Goal: Use online tool/utility: Utilize a website feature to perform a specific function

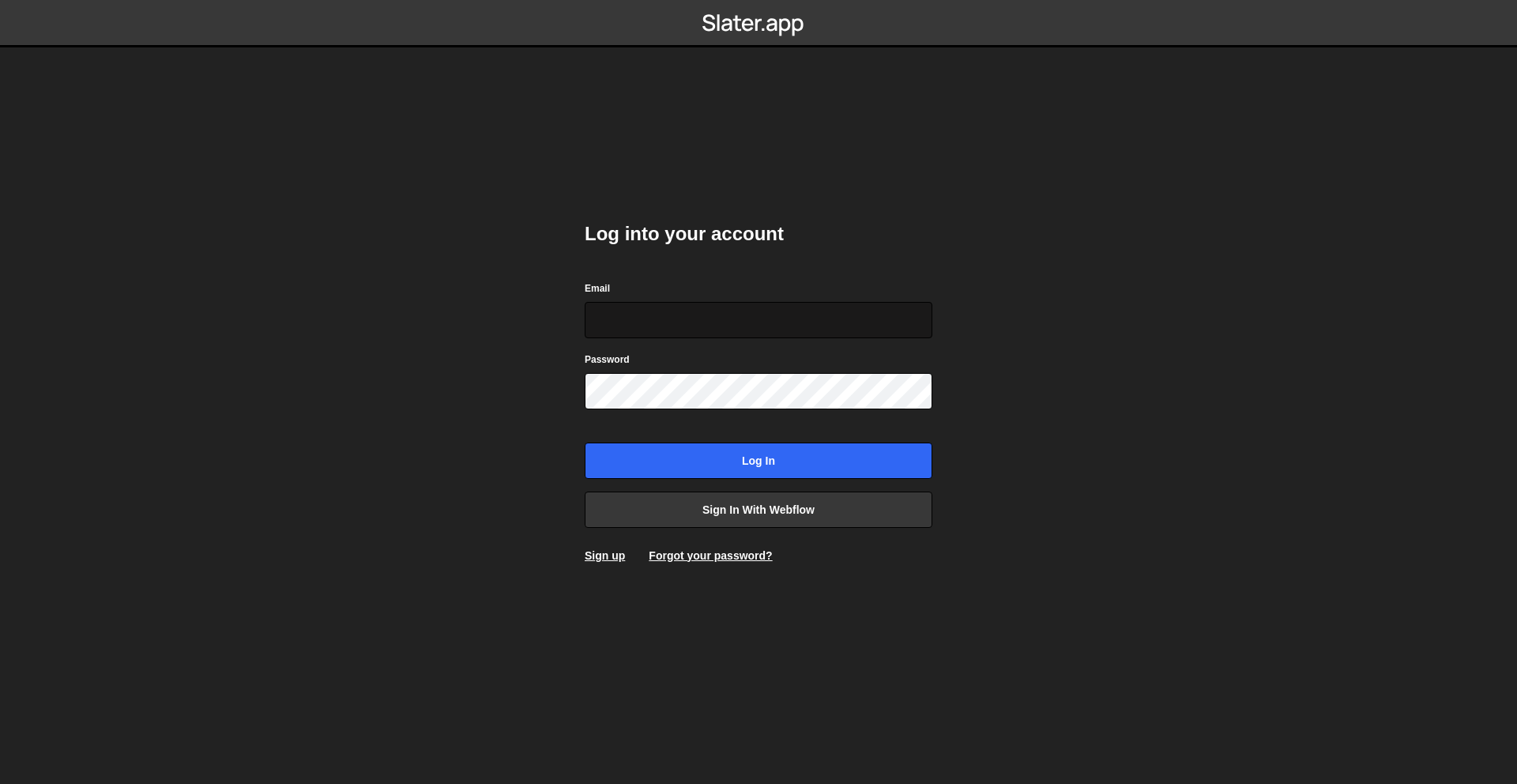
click at [709, 333] on input "Email" at bounding box center [759, 320] width 348 height 36
click at [727, 324] on input "Email" at bounding box center [759, 320] width 348 height 36
type input "s"
click at [725, 508] on link "Sign in with Webflow" at bounding box center [759, 509] width 348 height 36
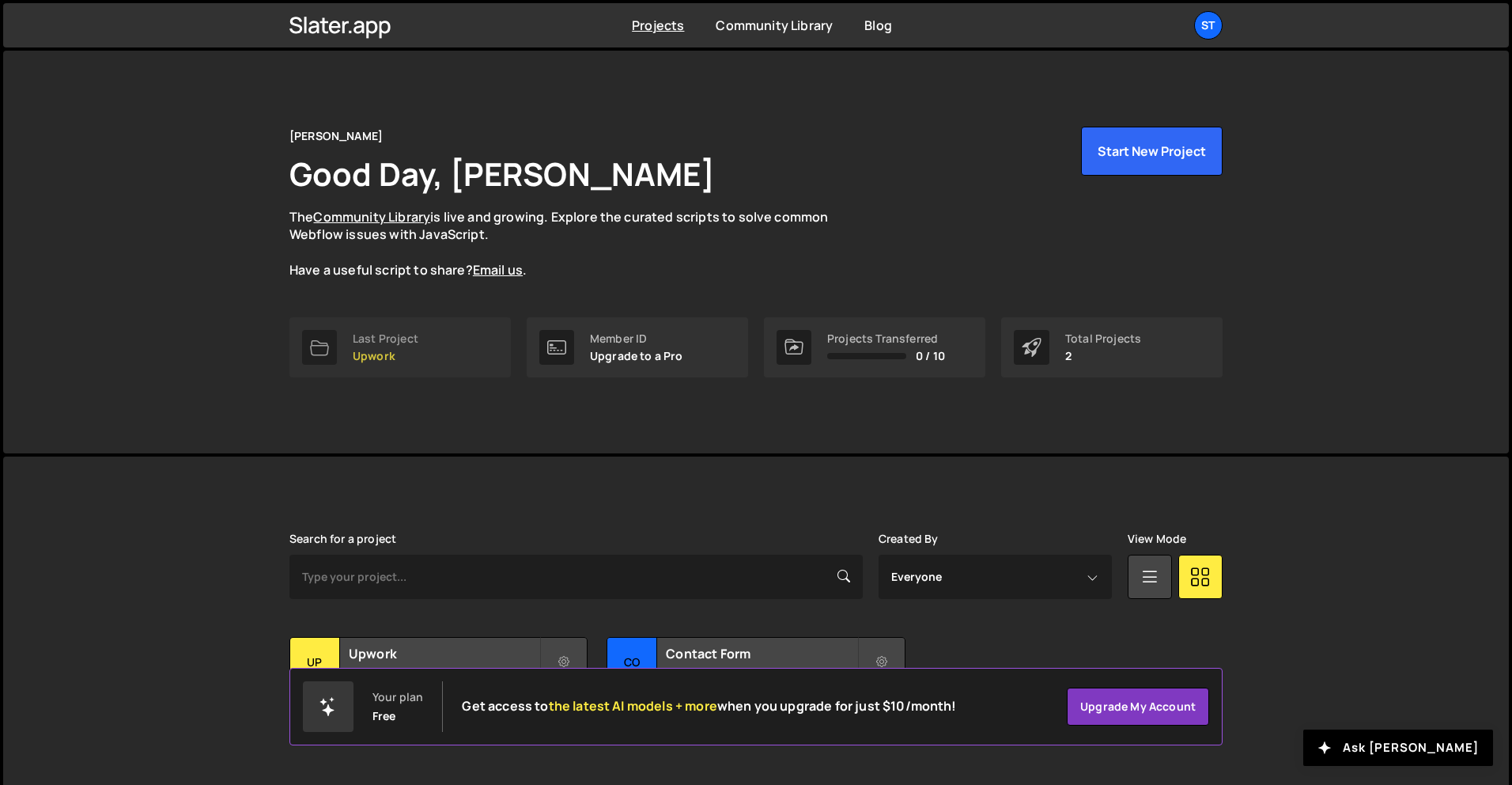
click at [446, 341] on link "Last Project Upwork" at bounding box center [400, 347] width 221 height 60
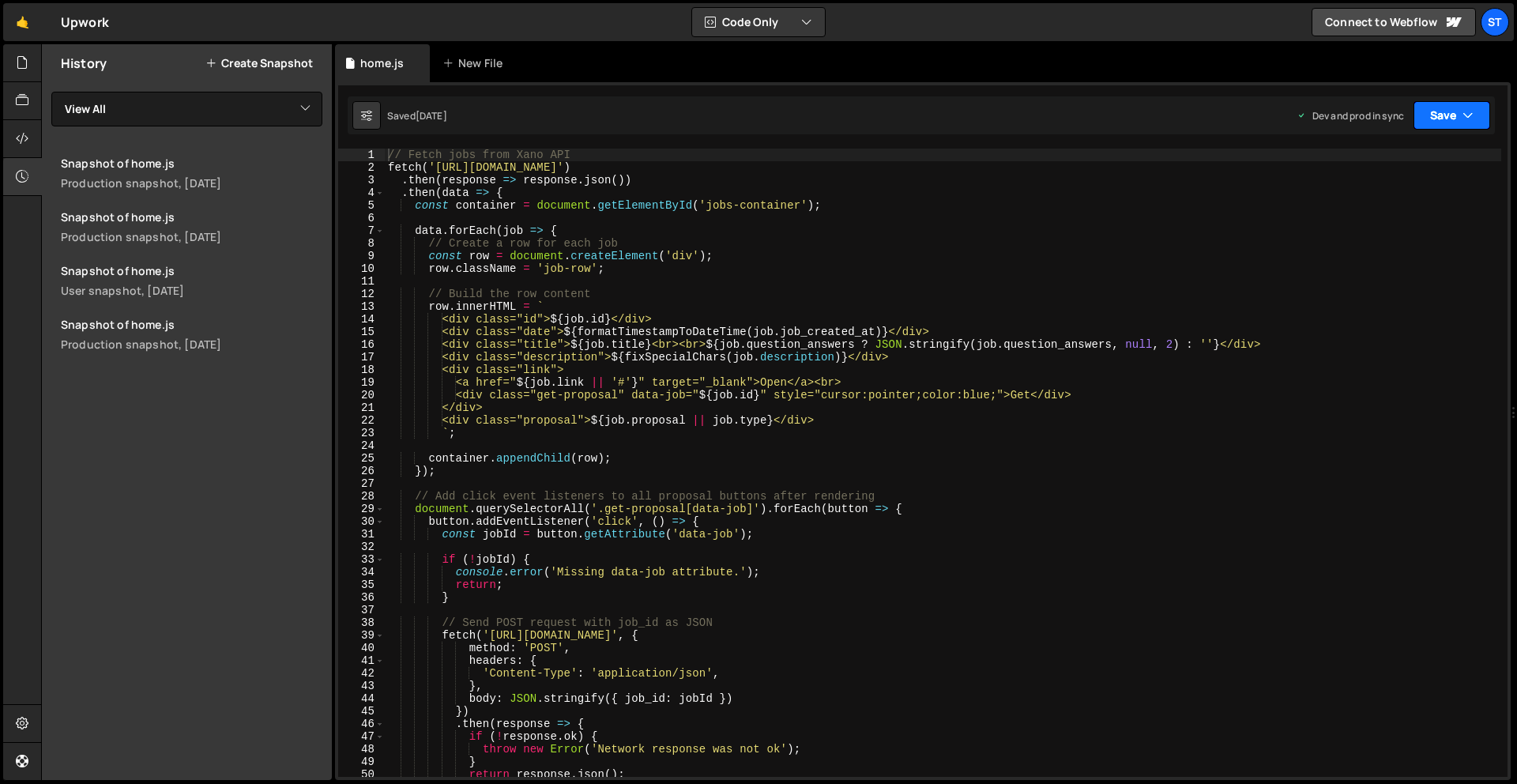
click at [1470, 118] on icon "button" at bounding box center [1468, 115] width 11 height 16
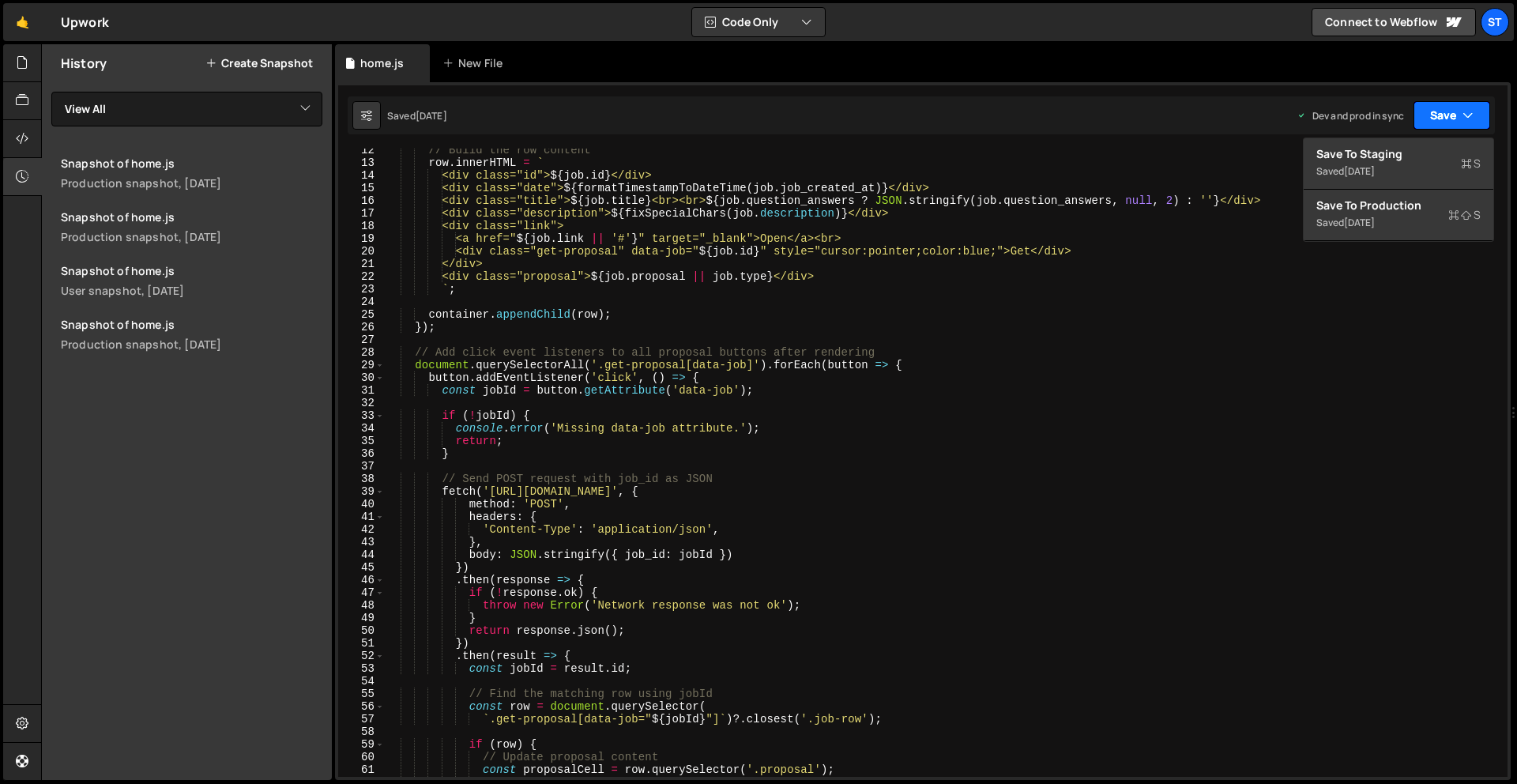
scroll to position [298, 0]
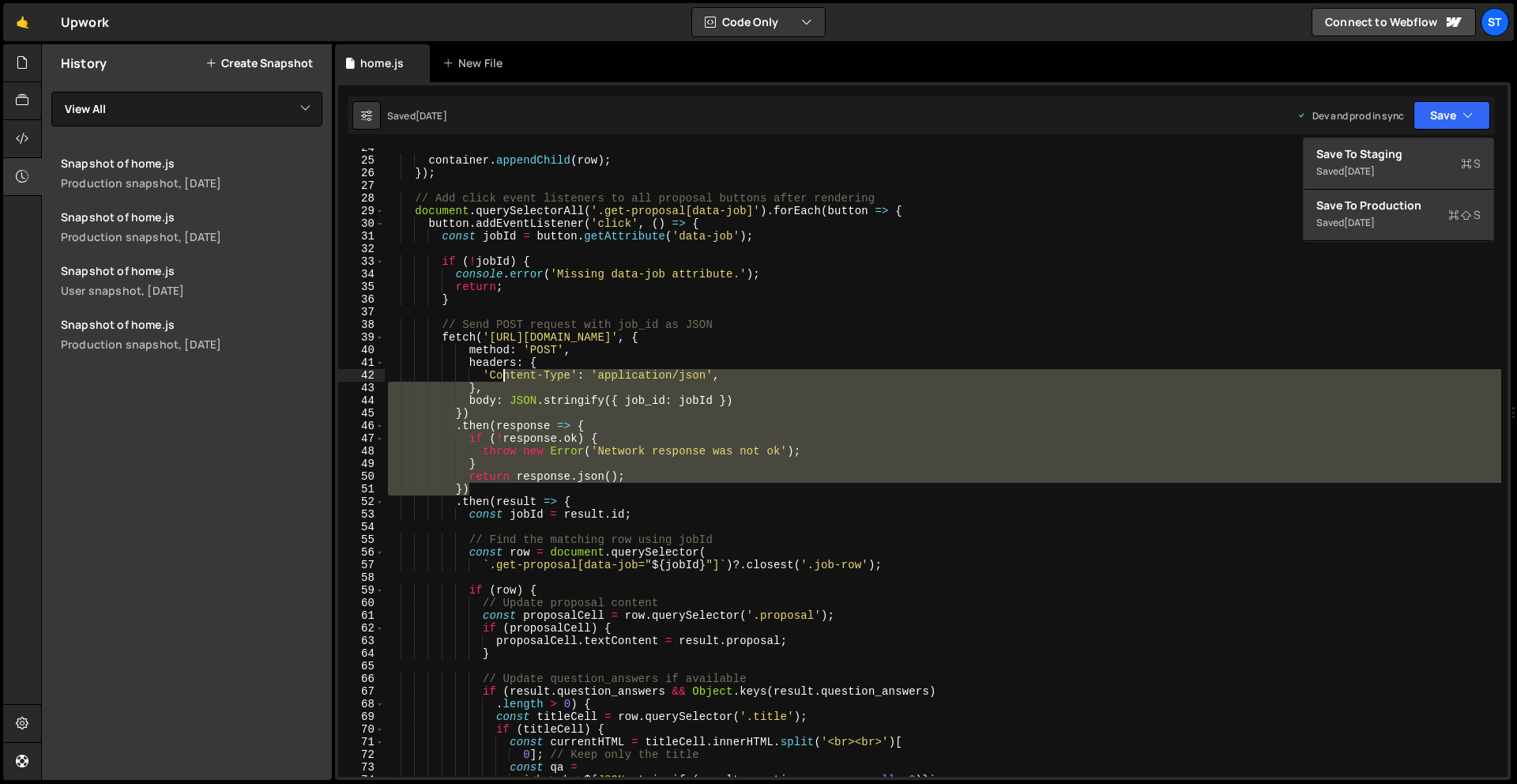
drag, startPoint x: 547, startPoint y: 488, endPoint x: 468, endPoint y: 240, distance: 260.3
click at [468, 239] on div "container . appendChild ( row ) ; }) ; // Add click event listeners to all prop…" at bounding box center [943, 468] width 1117 height 653
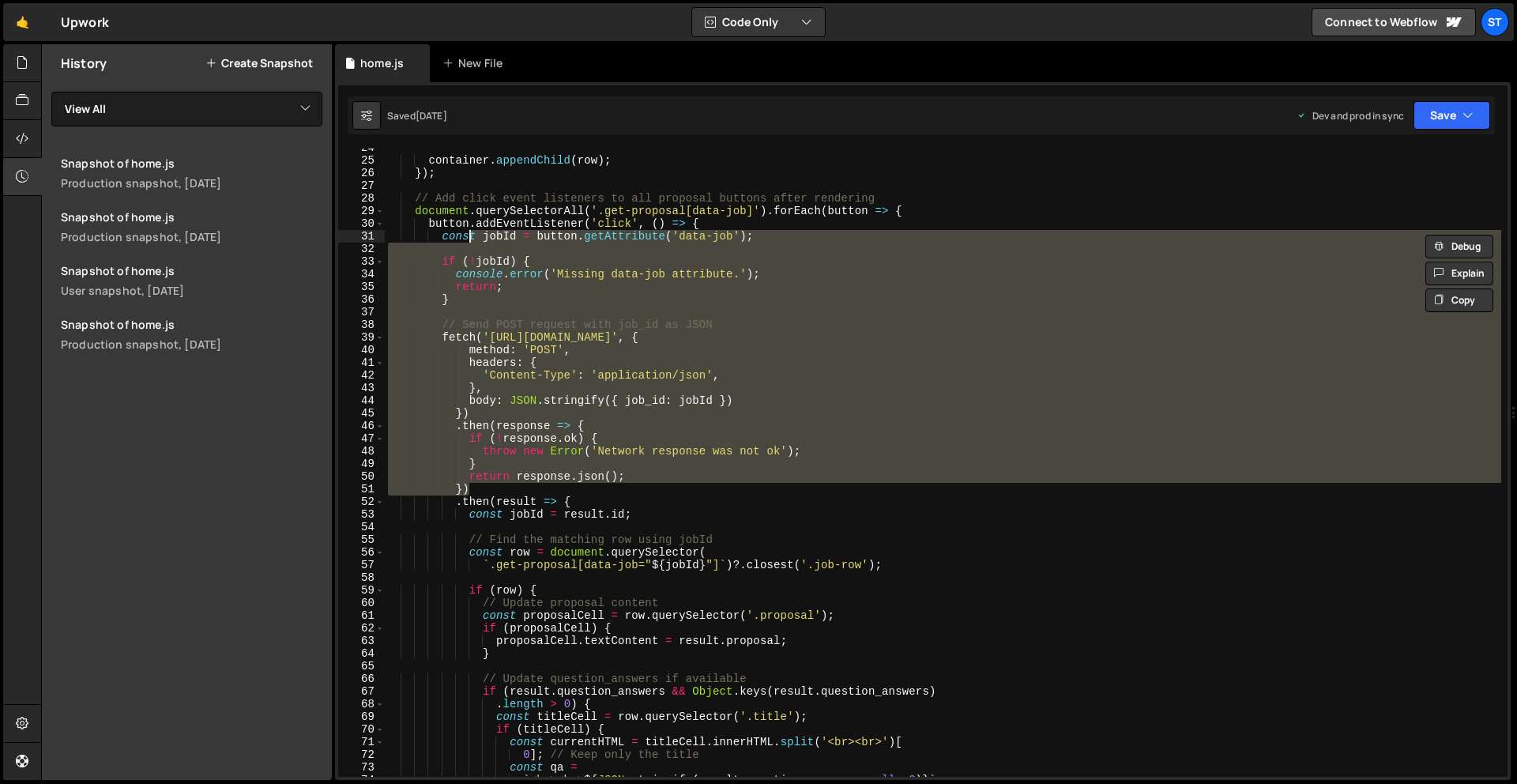
click at [553, 387] on div "container . appendChild ( row ) ; }) ; // Add click event listeners to all prop…" at bounding box center [943, 462] width 1117 height 628
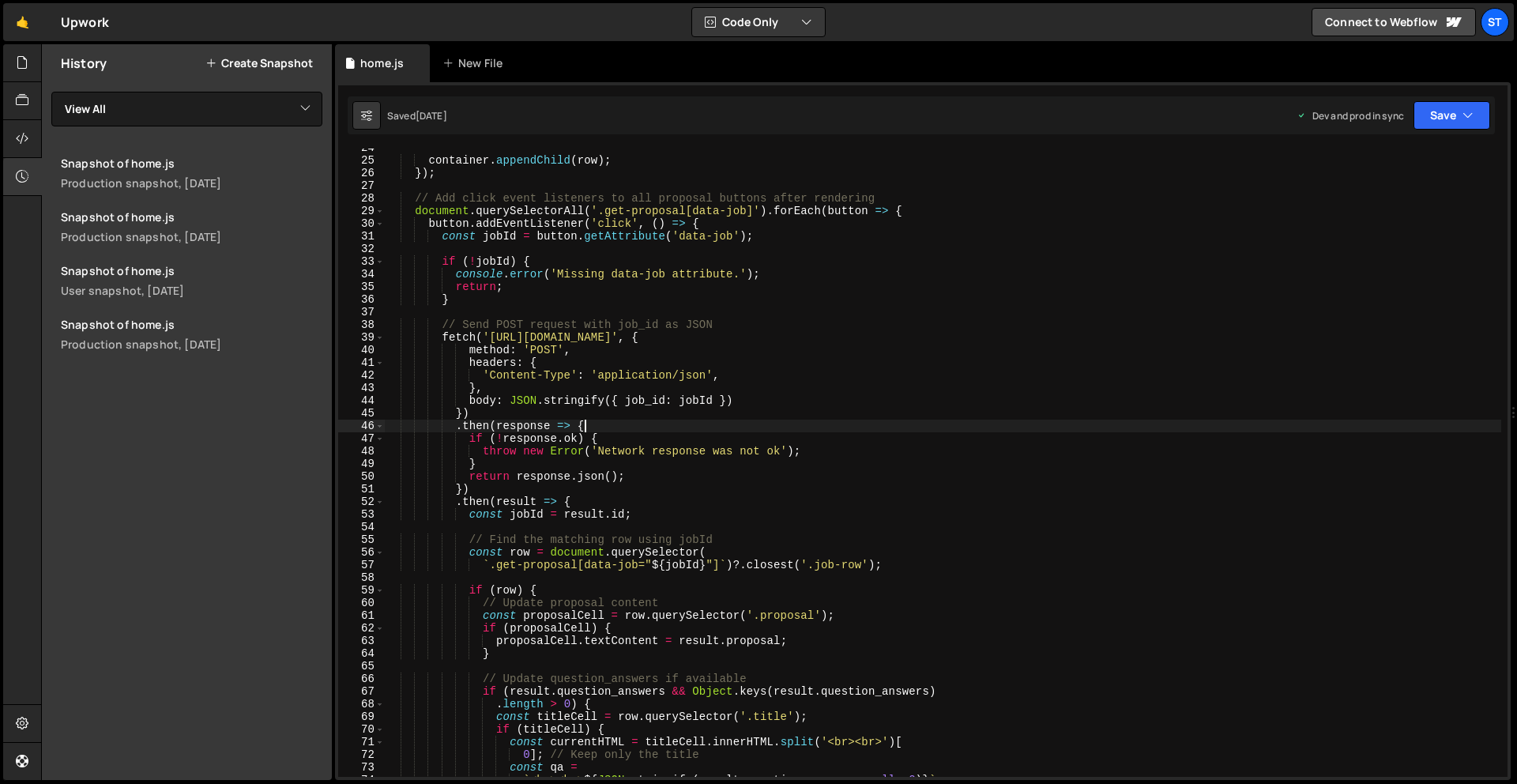
click at [688, 426] on div "container . appendChild ( row ) ; }) ; // Add click event listeners to all prop…" at bounding box center [943, 468] width 1117 height 653
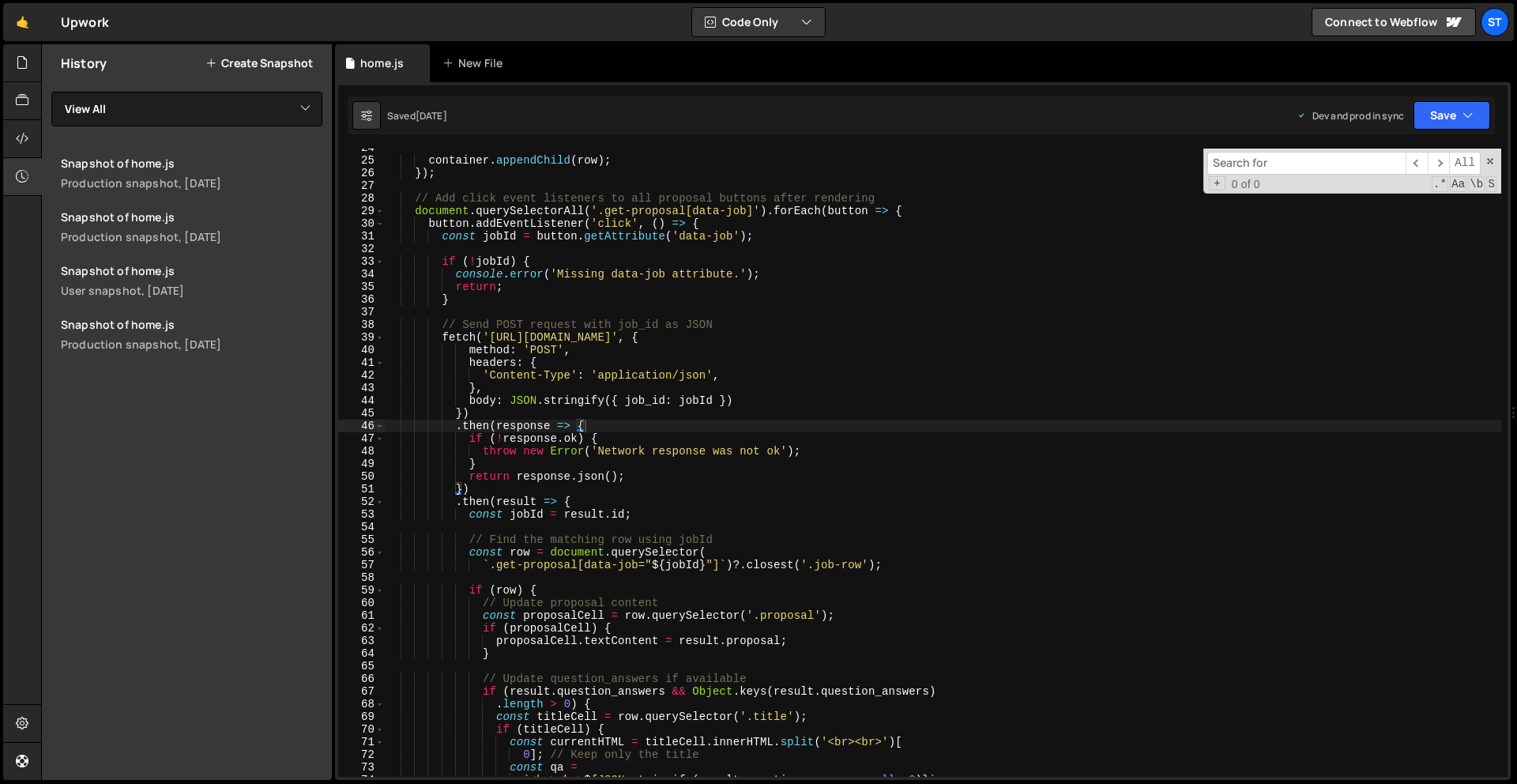
click at [1252, 161] on input at bounding box center [1307, 162] width 198 height 23
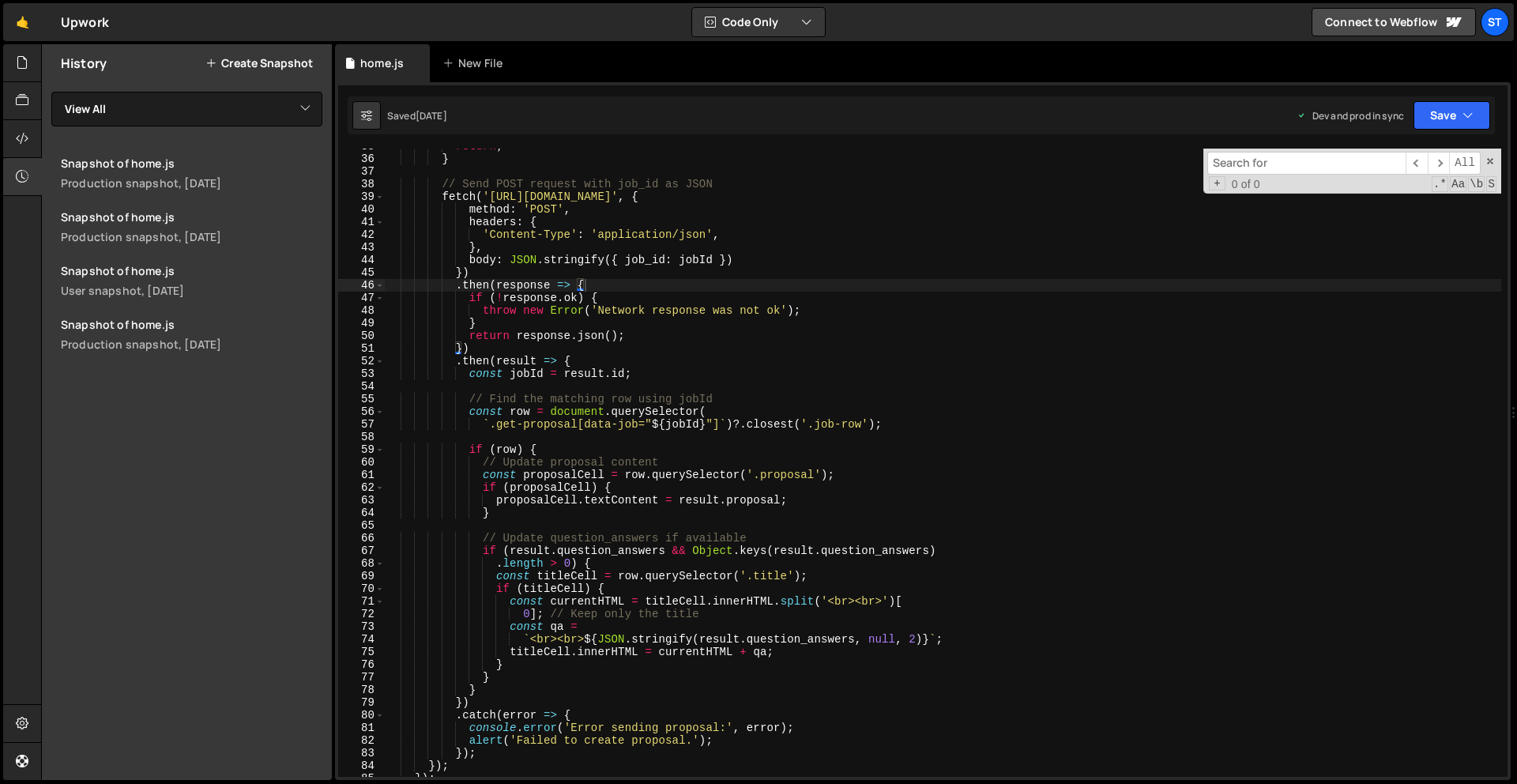
scroll to position [439, 0]
click at [637, 451] on div "return ; } // Send POST request with job_id as JSON fetch ( 'https://x8ki-letl-…" at bounding box center [943, 466] width 1117 height 653
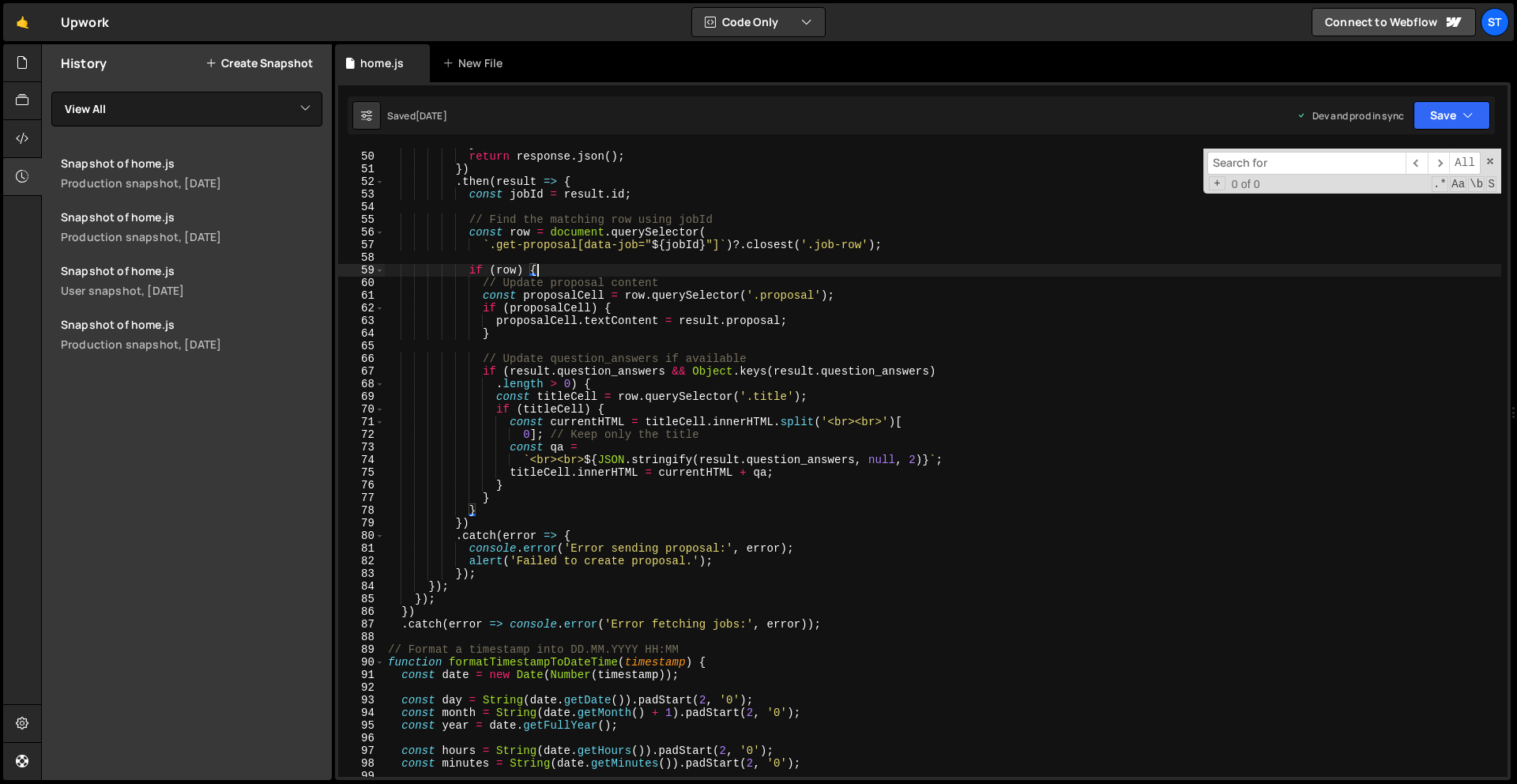
scroll to position [749, 0]
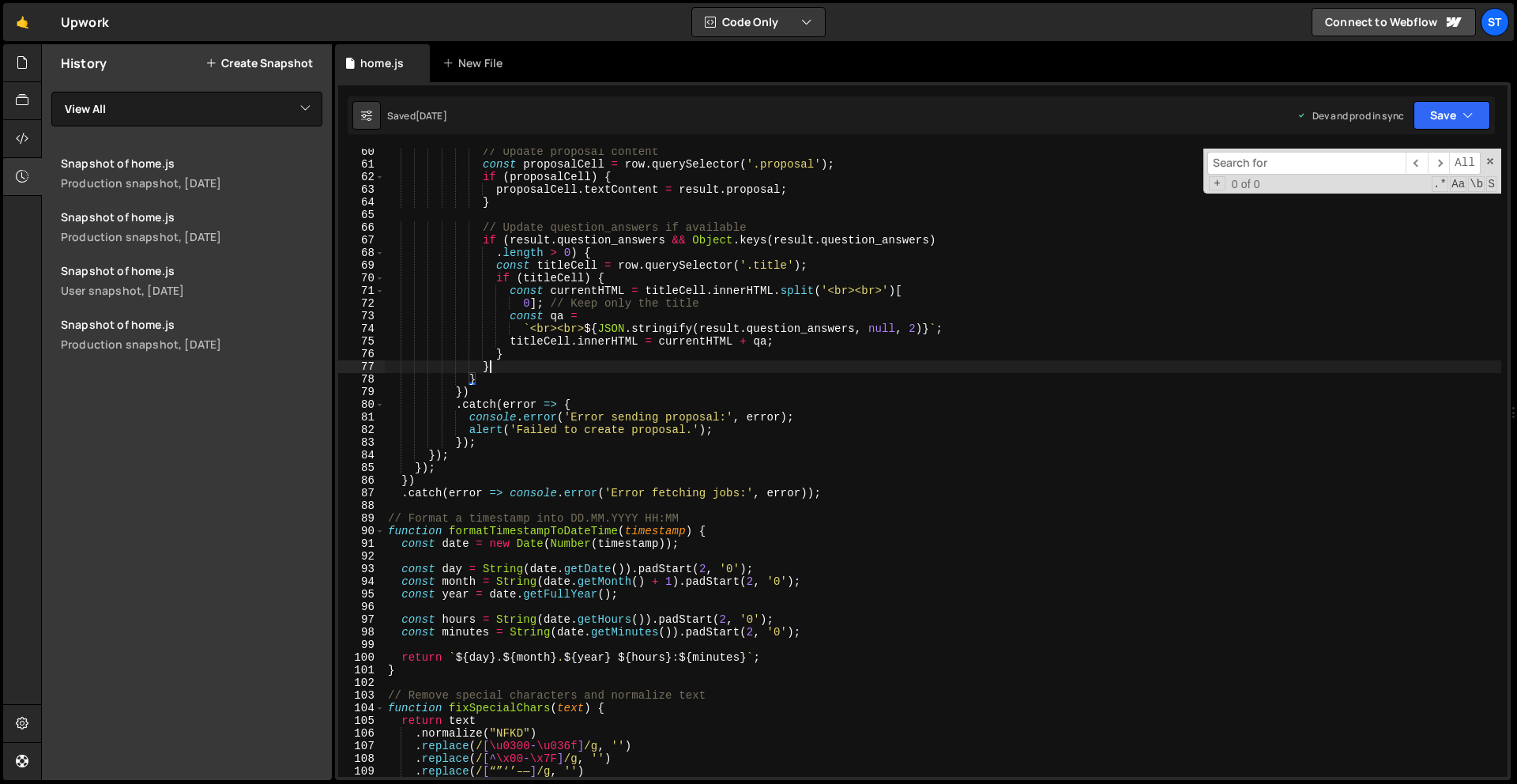
click at [813, 367] on div "// Update proposal content const proposalCell = row . querySelector ( '.proposa…" at bounding box center [943, 471] width 1117 height 653
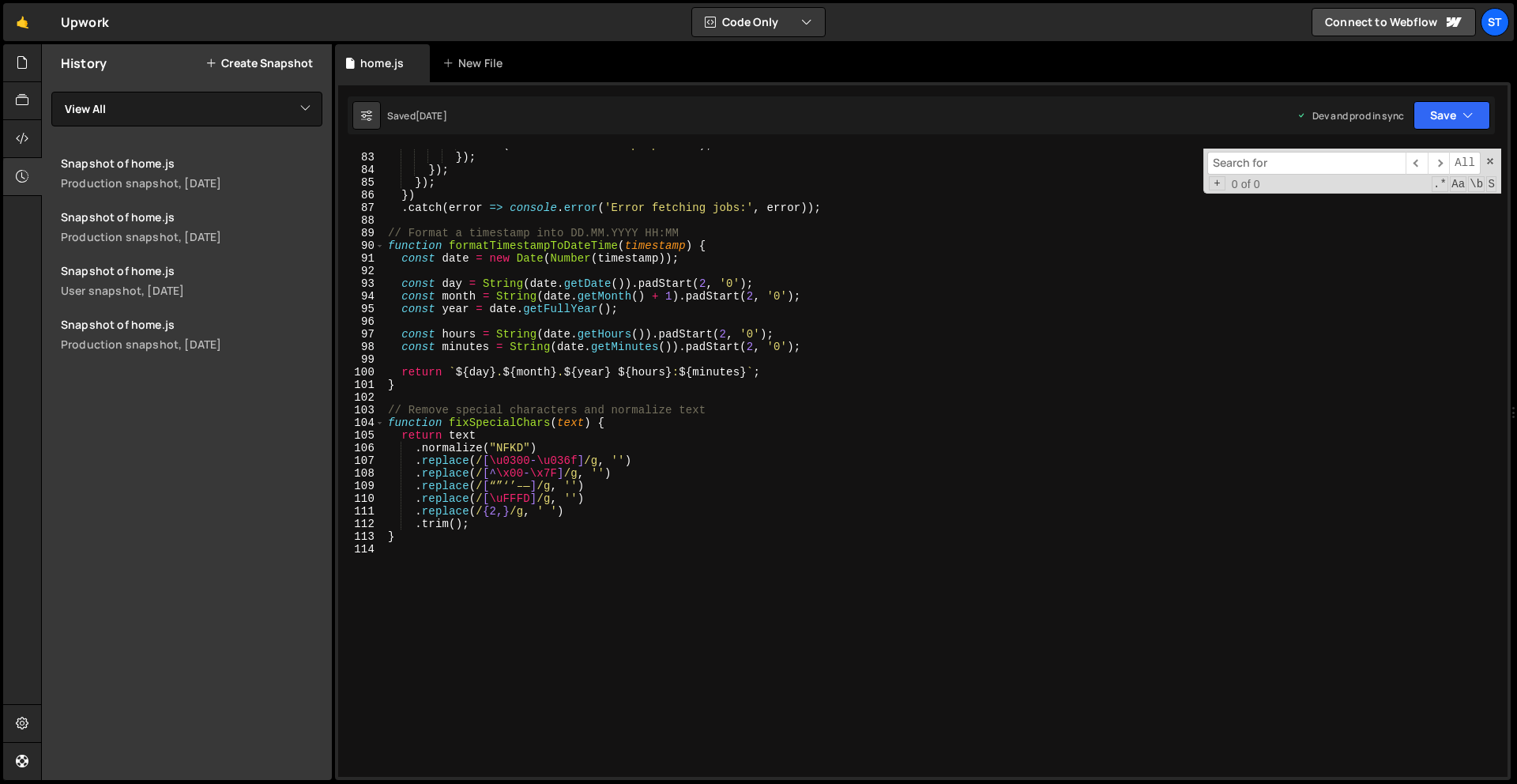
scroll to position [1035, 0]
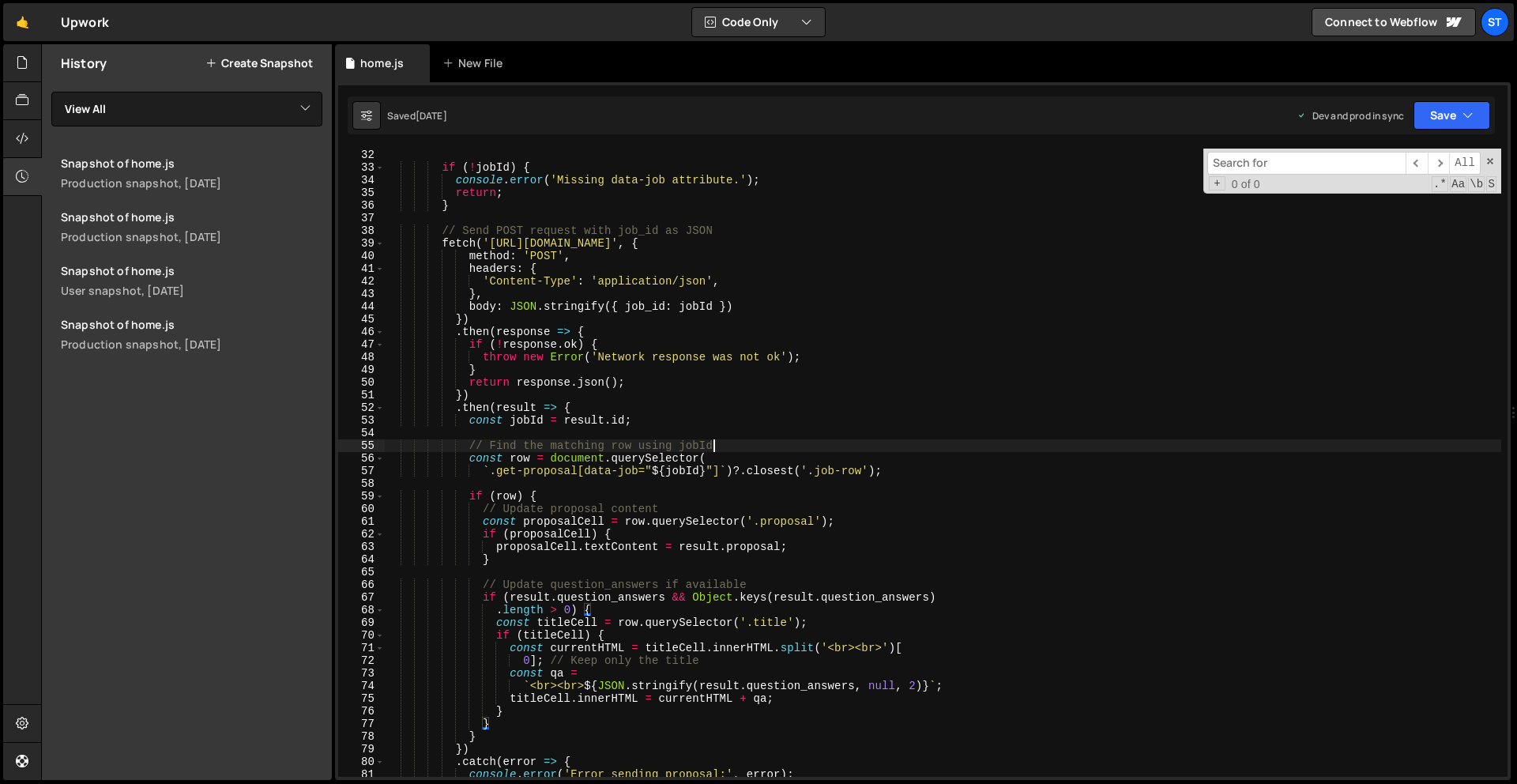
click at [733, 448] on div "if ( ! jobId ) { console . error ( 'Missing data-job attribute.' ) ; return ; }…" at bounding box center [943, 475] width 1117 height 653
type textarea "// Find the matching row using jobId"
